Goal: Transaction & Acquisition: Purchase product/service

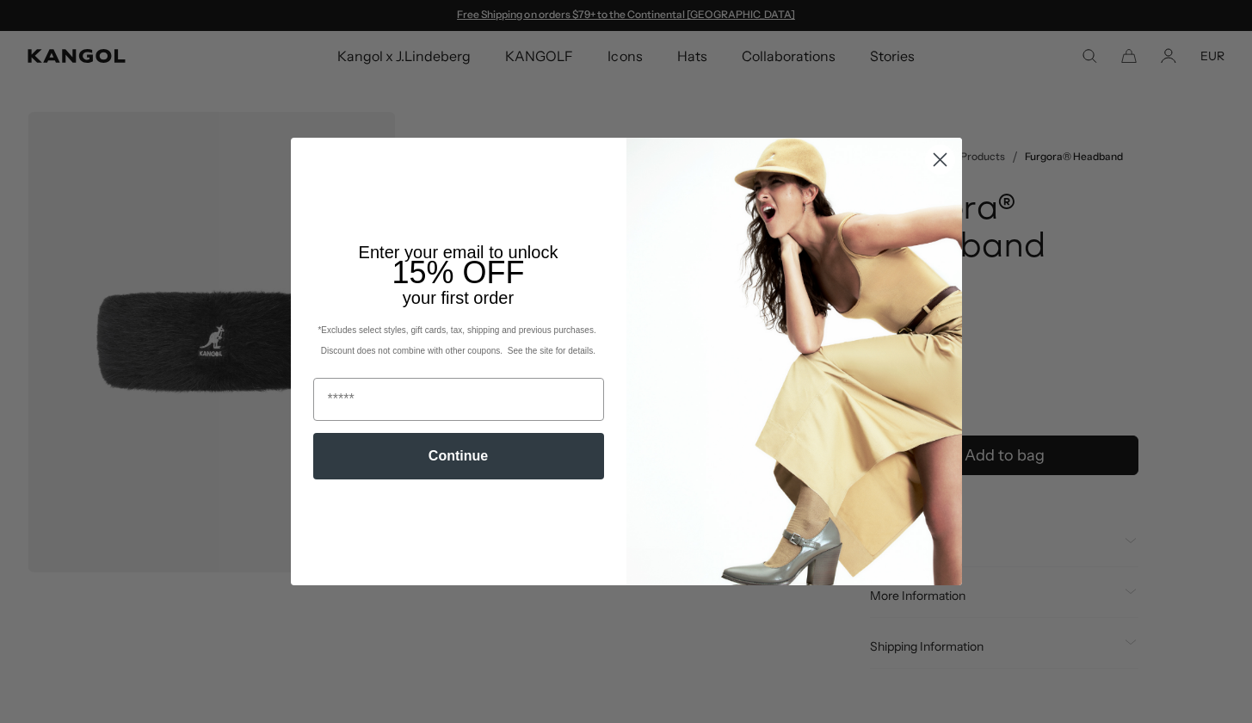
click at [944, 166] on circle "Close dialog" at bounding box center [939, 159] width 28 height 28
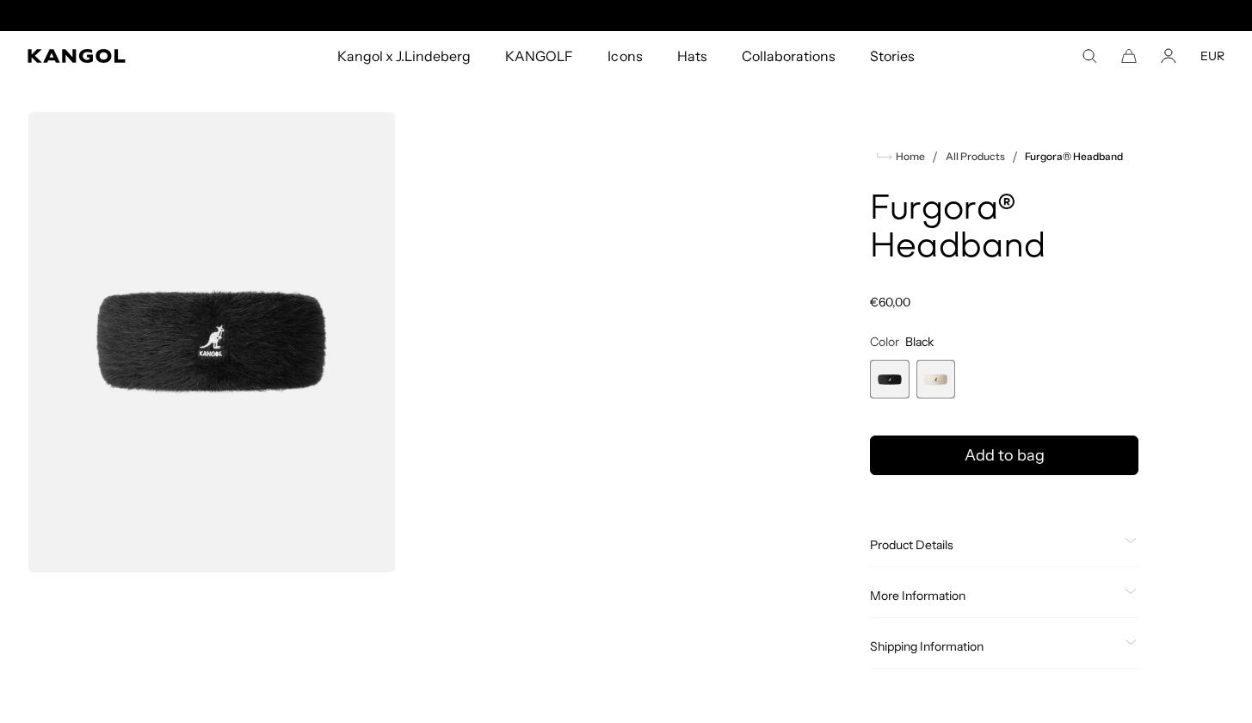
scroll to position [0, 354]
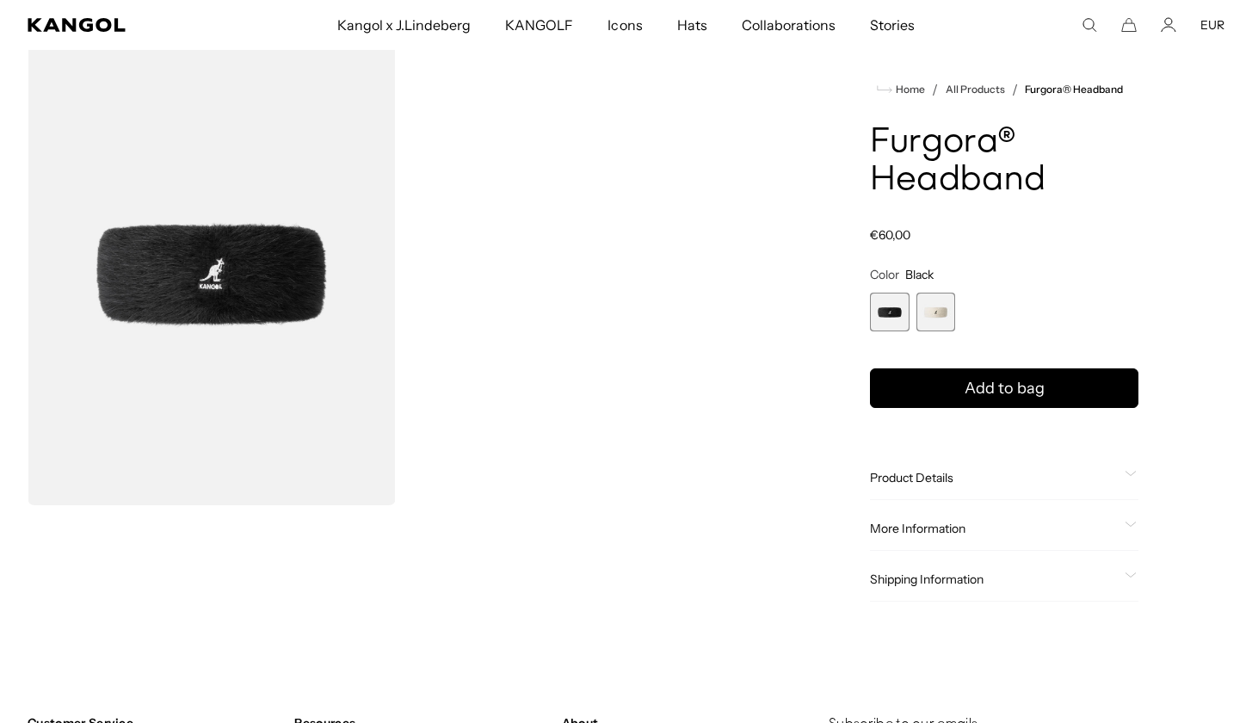
scroll to position [78, 0]
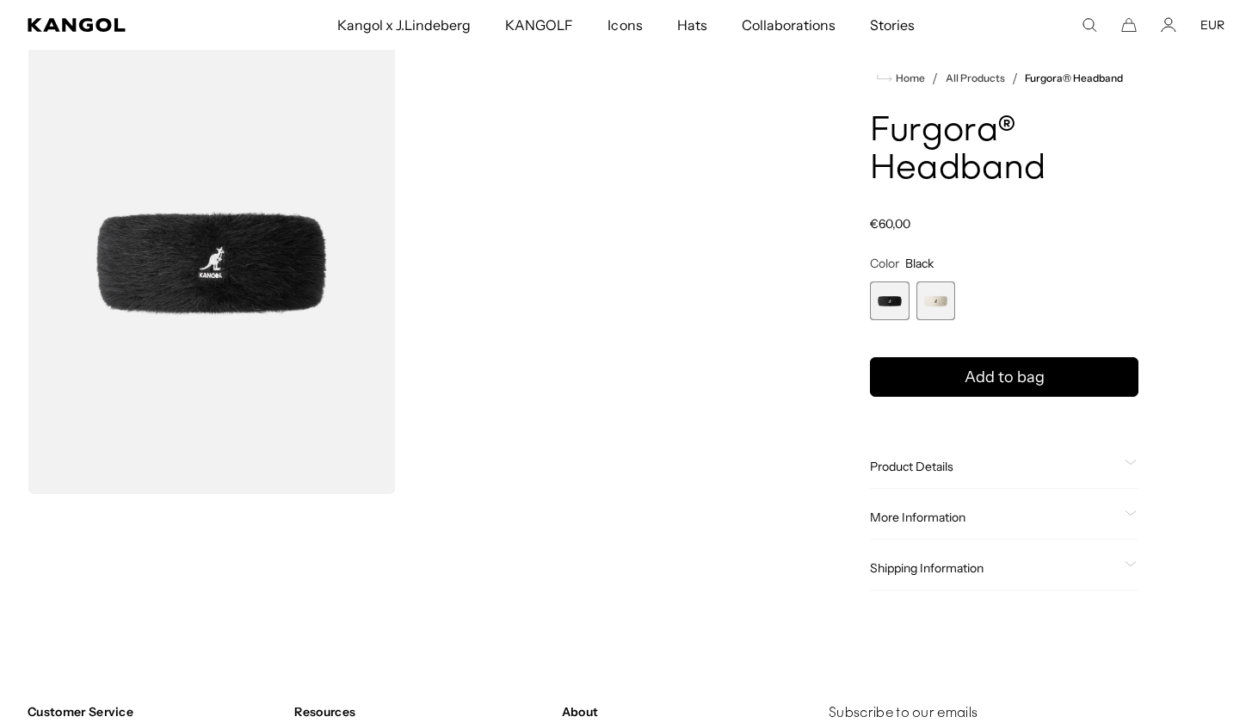
click at [927, 302] on span "2 of 2" at bounding box center [935, 300] width 39 height 39
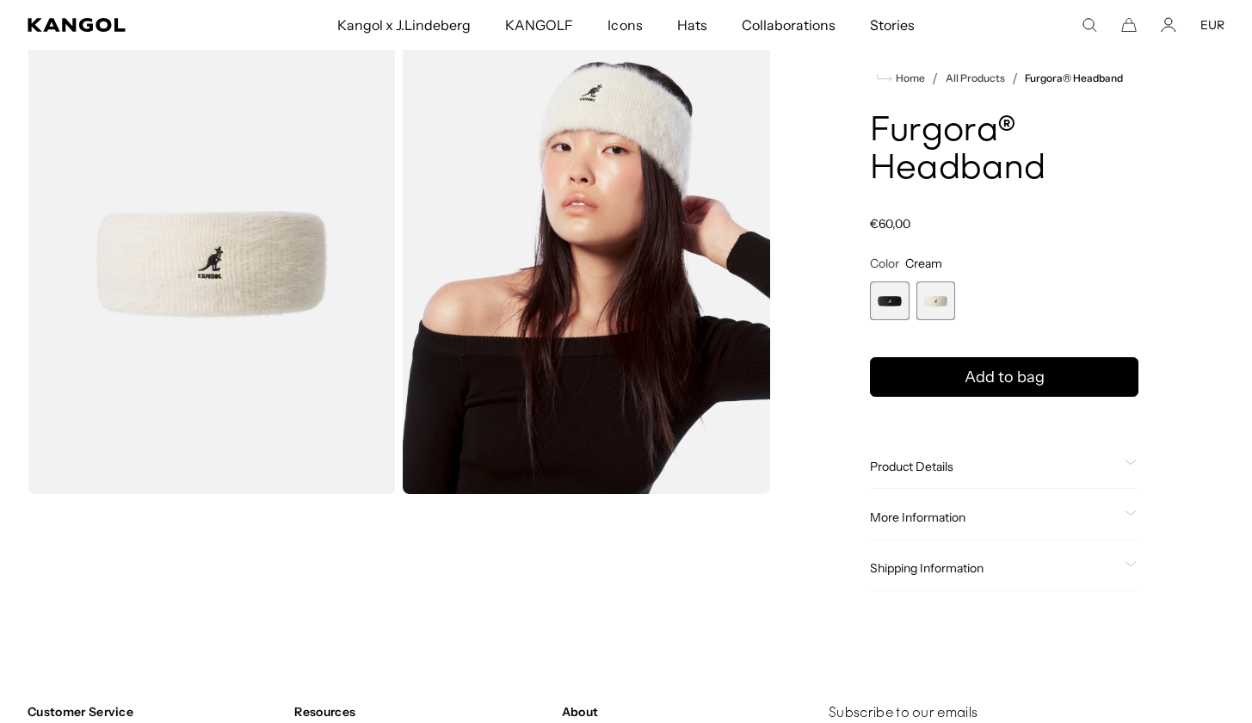
click at [881, 299] on span "1 of 2" at bounding box center [889, 300] width 39 height 39
